Goal: Transaction & Acquisition: Purchase product/service

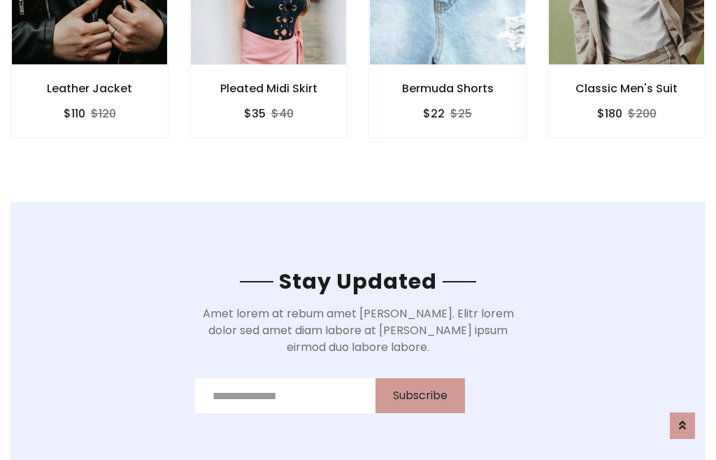
scroll to position [2105, 0]
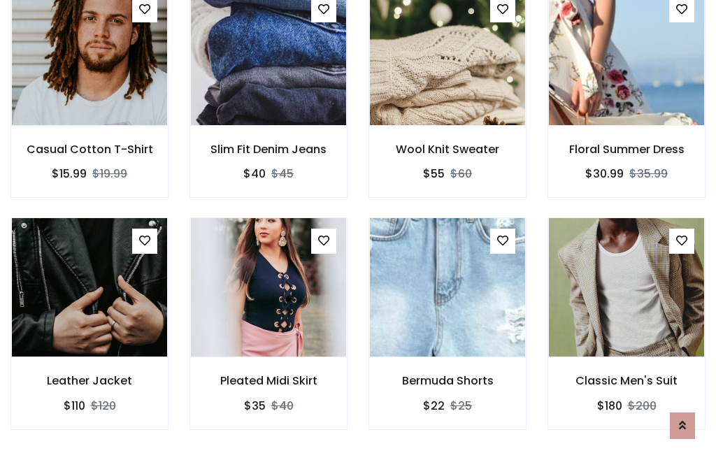
click at [358, 229] on div "Bermuda Shorts $22 $25" at bounding box center [447, 332] width 179 height 231
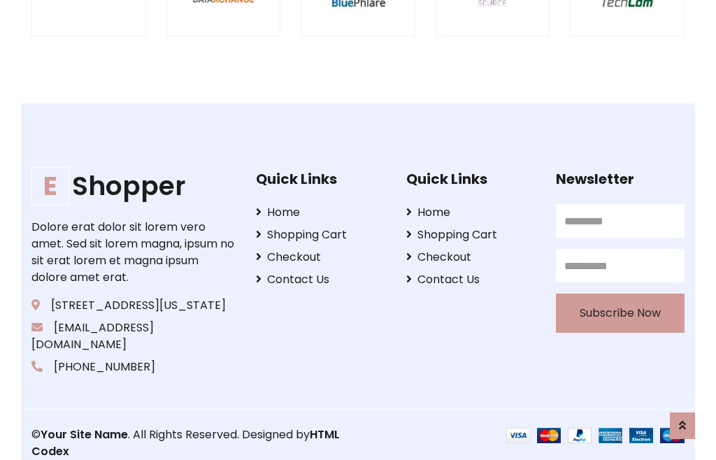
scroll to position [2661, 0]
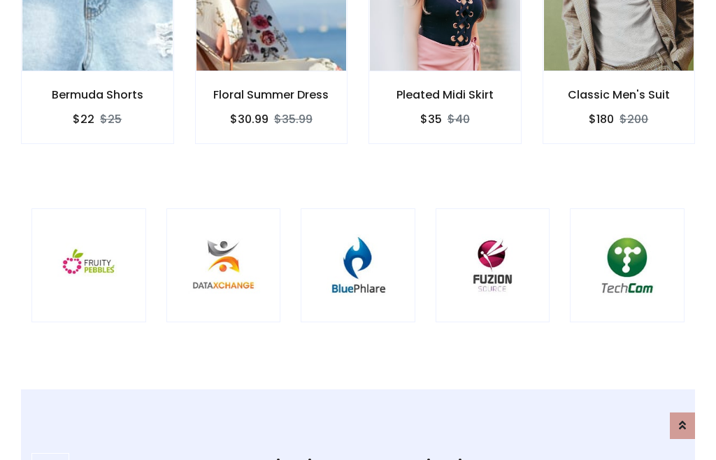
click at [358, 230] on img at bounding box center [358, 266] width 80 height 80
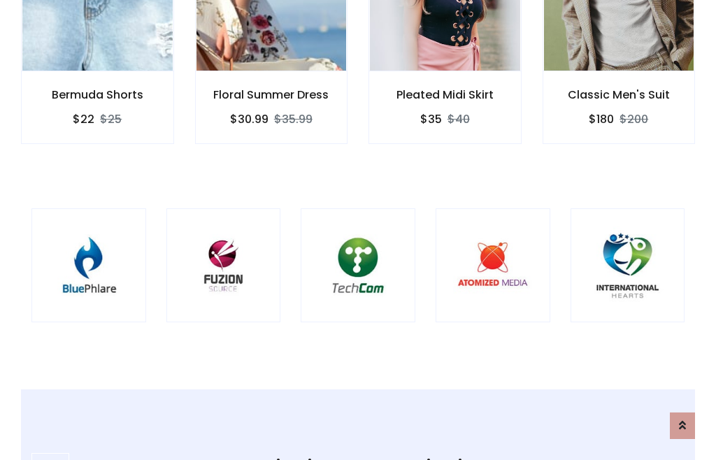
click at [358, 230] on img at bounding box center [358, 266] width 80 height 80
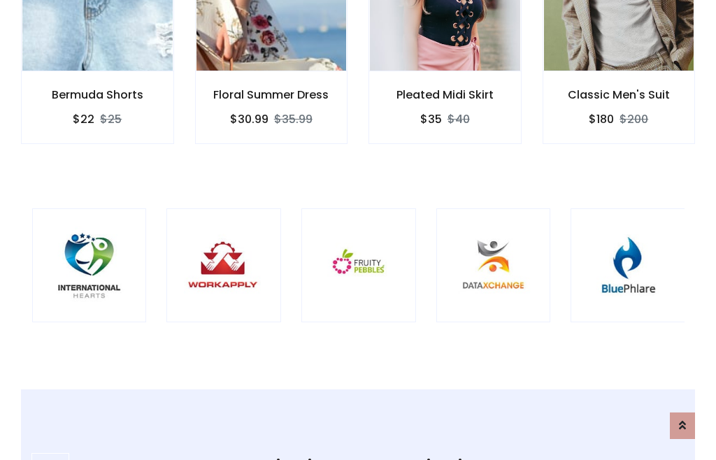
click at [358, 230] on img at bounding box center [359, 266] width 80 height 80
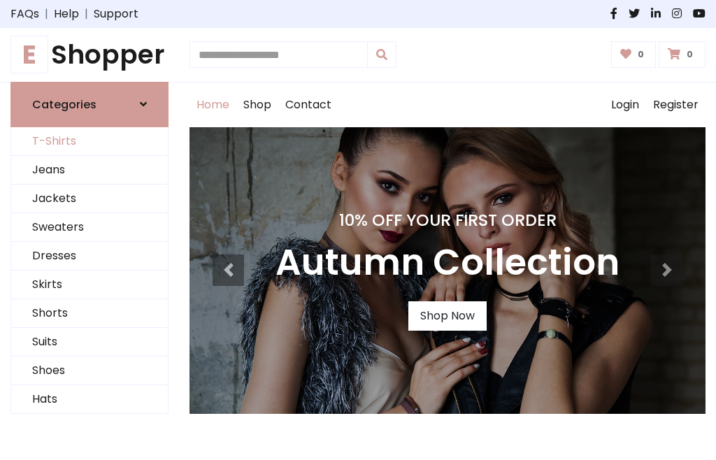
click at [89, 141] on link "T-Shirts" at bounding box center [89, 141] width 157 height 29
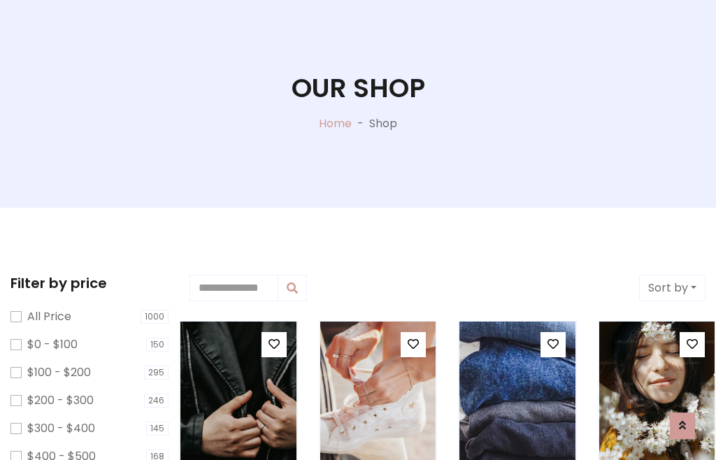
scroll to position [71, 0]
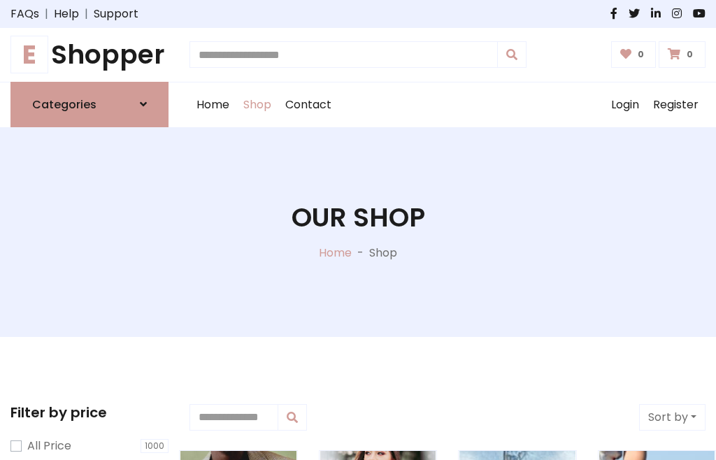
click at [89, 55] on h1 "E Shopper" at bounding box center [89, 54] width 158 height 31
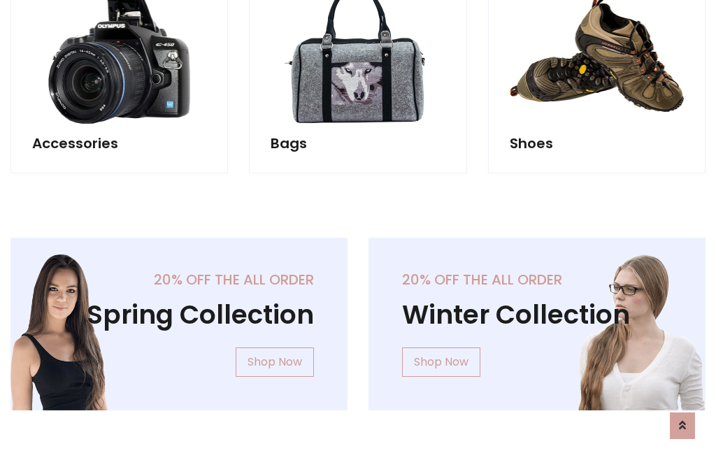
scroll to position [1358, 0]
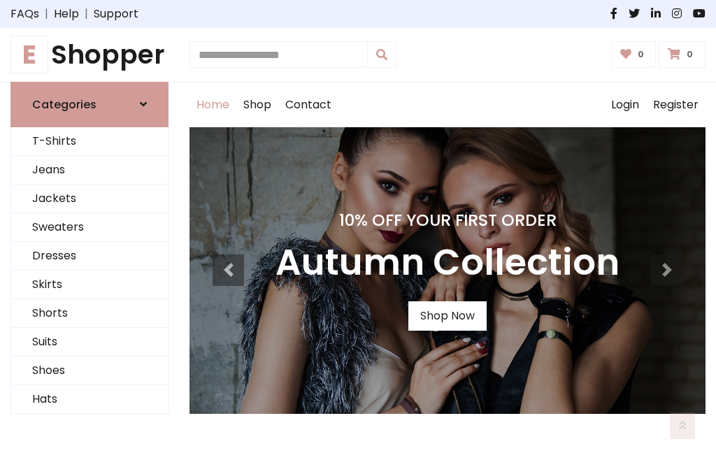
scroll to position [459, 0]
